Goal: Task Accomplishment & Management: Manage account settings

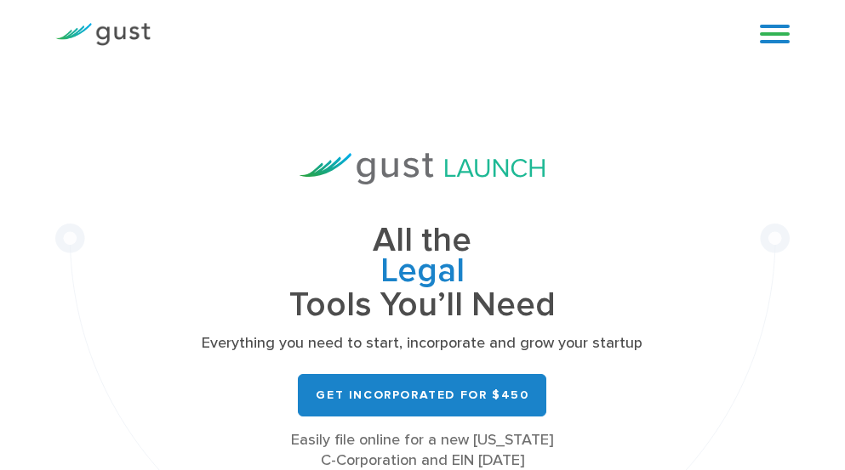
click at [771, 36] on link at bounding box center [775, 34] width 30 height 26
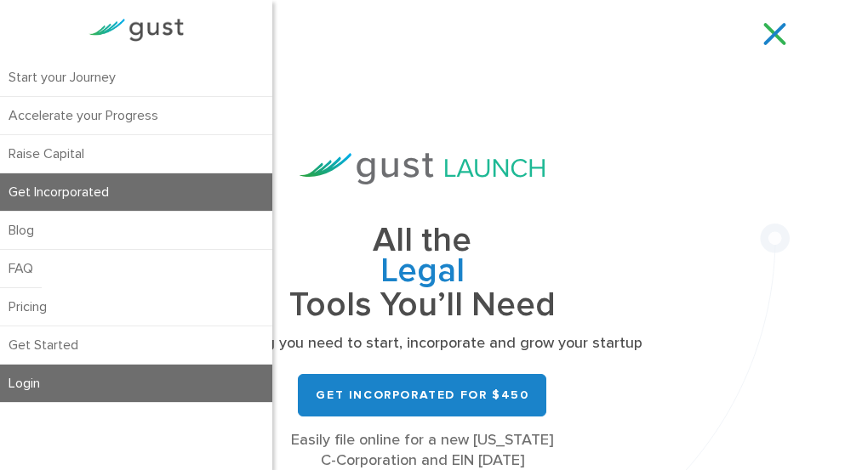
click at [31, 383] on link "Login" at bounding box center [136, 383] width 272 height 37
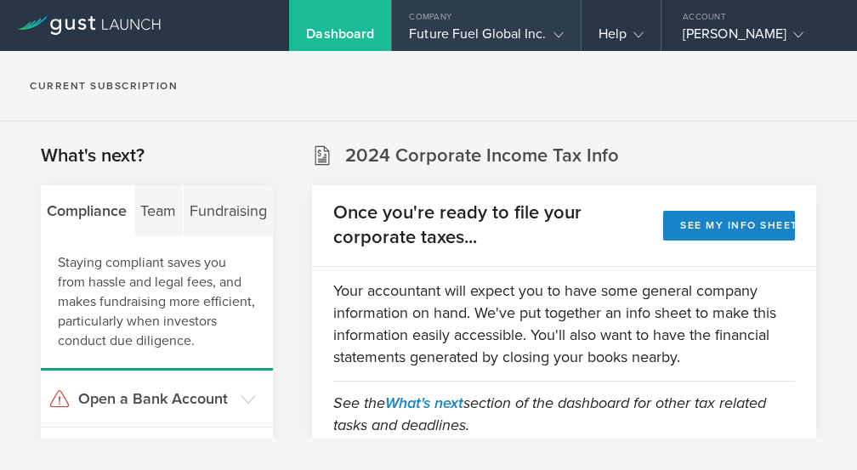
click at [538, 32] on div "Future Fuel Global Inc." at bounding box center [486, 39] width 154 height 26
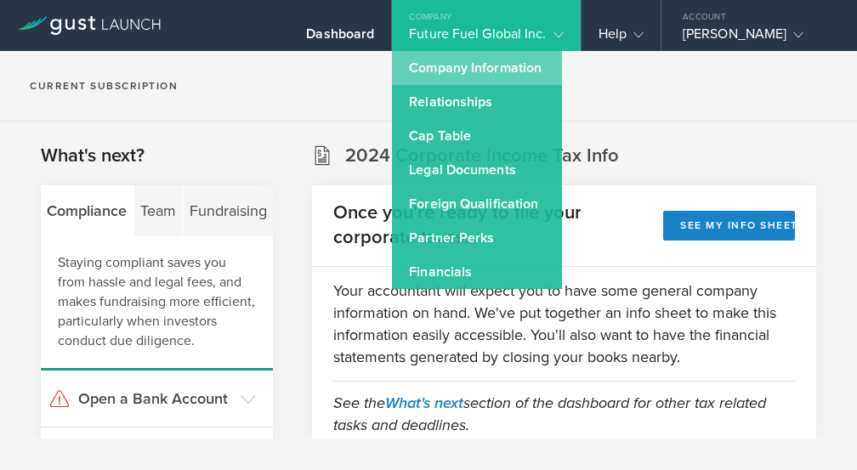
click at [511, 72] on link "Company Information" at bounding box center [477, 68] width 170 height 34
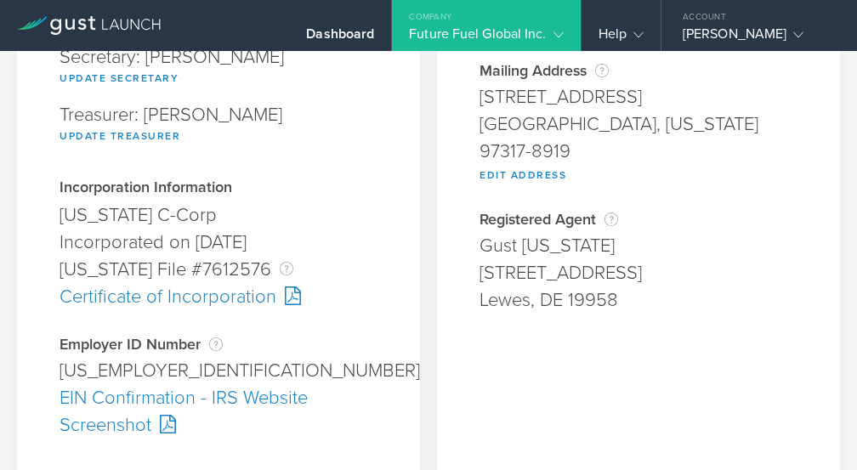
scroll to position [333, 0]
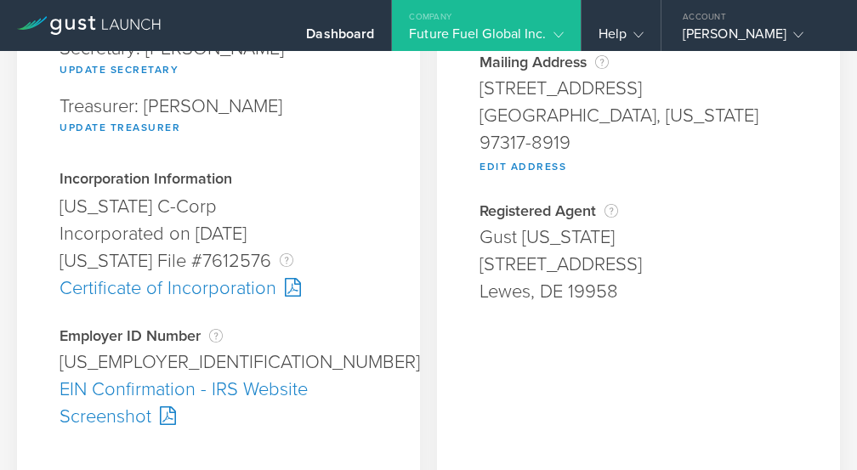
click at [511, 75] on div "[STREET_ADDRESS]" at bounding box center [639, 88] width 318 height 27
click at [730, 32] on div "[PERSON_NAME]" at bounding box center [755, 39] width 145 height 26
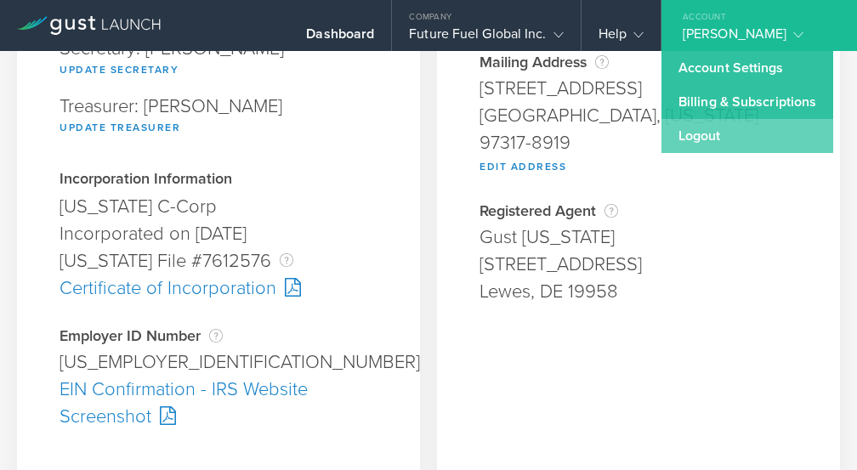
click at [697, 137] on link "Logout" at bounding box center [748, 136] width 172 height 34
